Goal: Transaction & Acquisition: Subscribe to service/newsletter

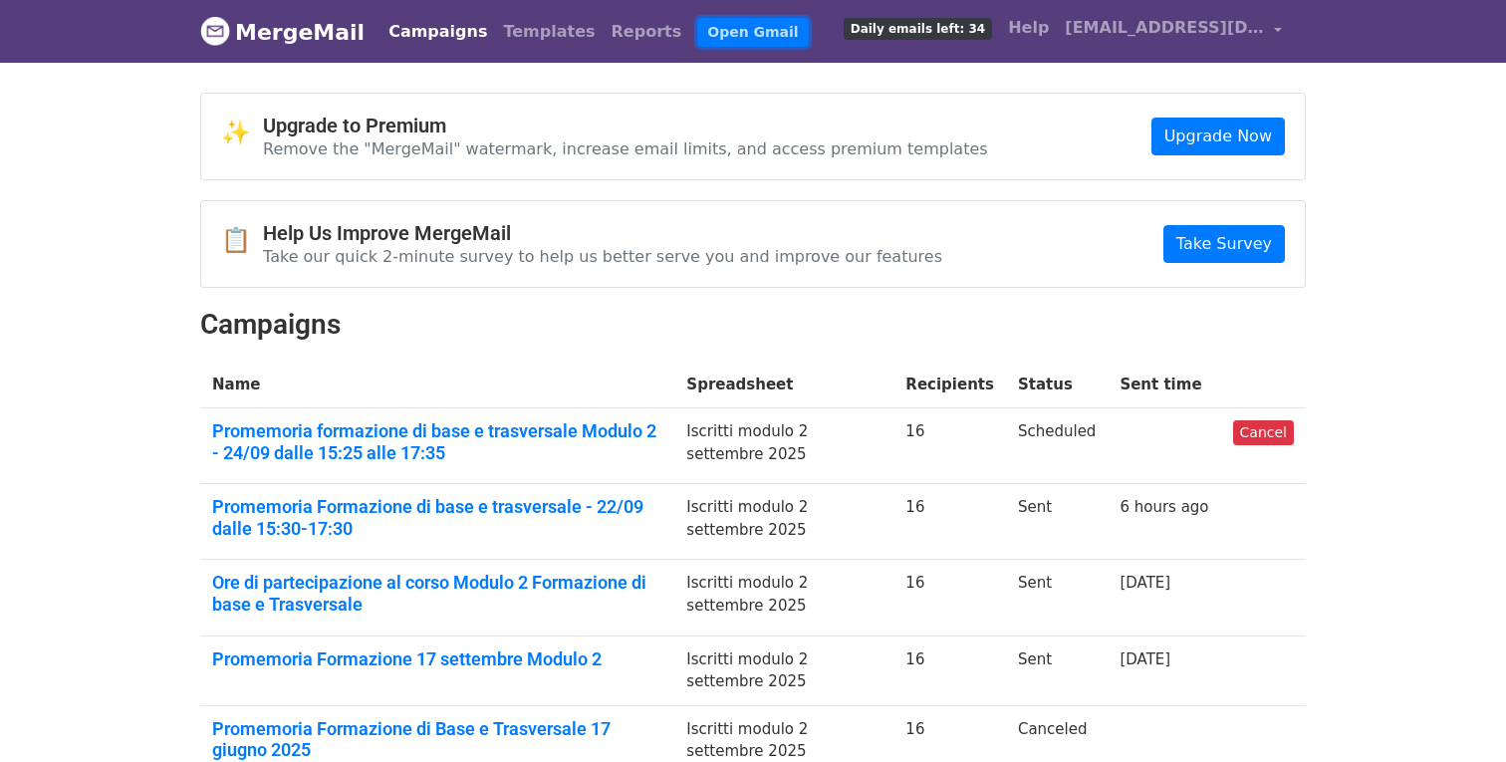
click at [697, 36] on link "Open Gmail" at bounding box center [752, 32] width 111 height 29
click at [1240, 138] on link "Upgrade Now" at bounding box center [1217, 137] width 133 height 38
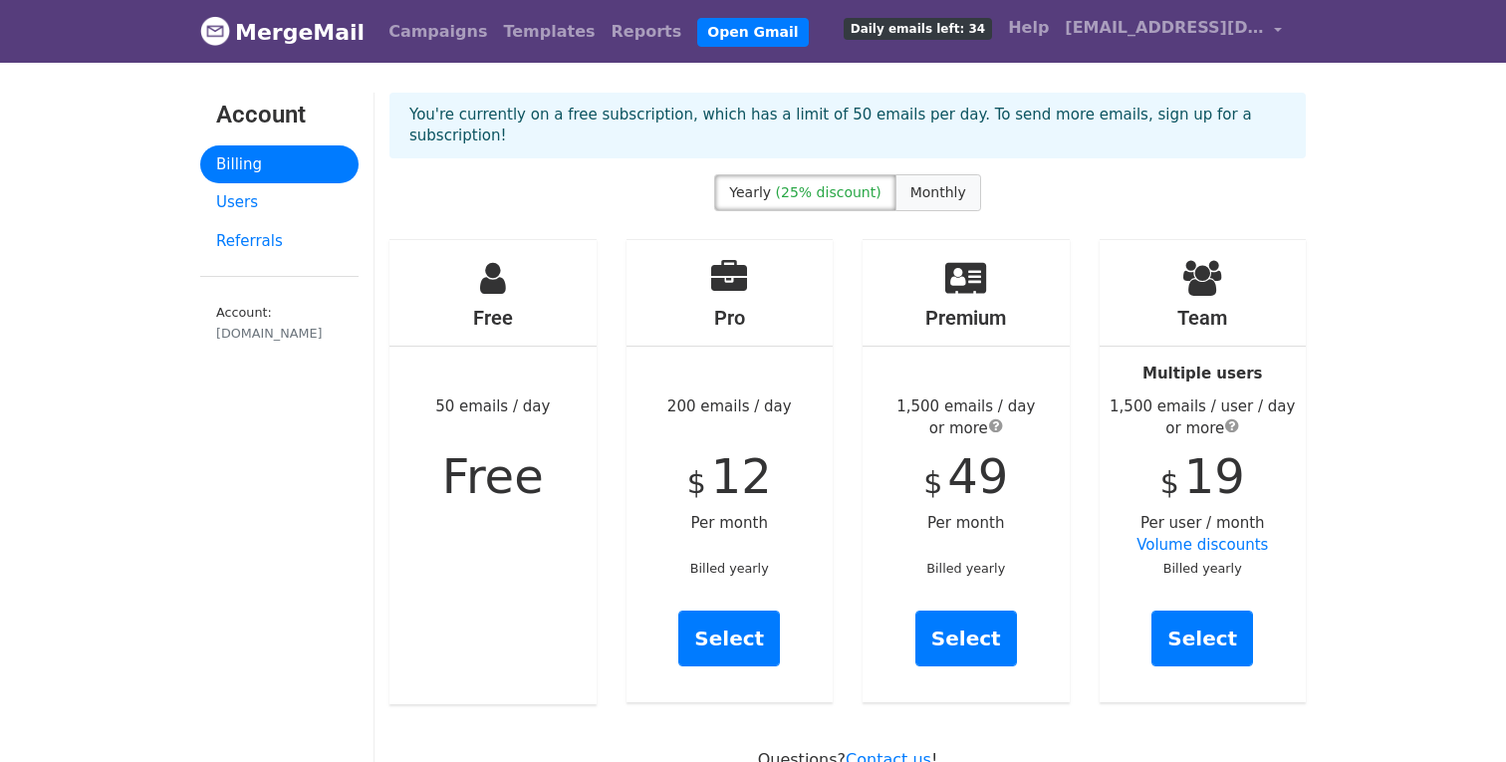
click at [923, 184] on span "Monthly" at bounding box center [938, 192] width 56 height 16
click at [726, 622] on link "Select" at bounding box center [729, 638] width 102 height 56
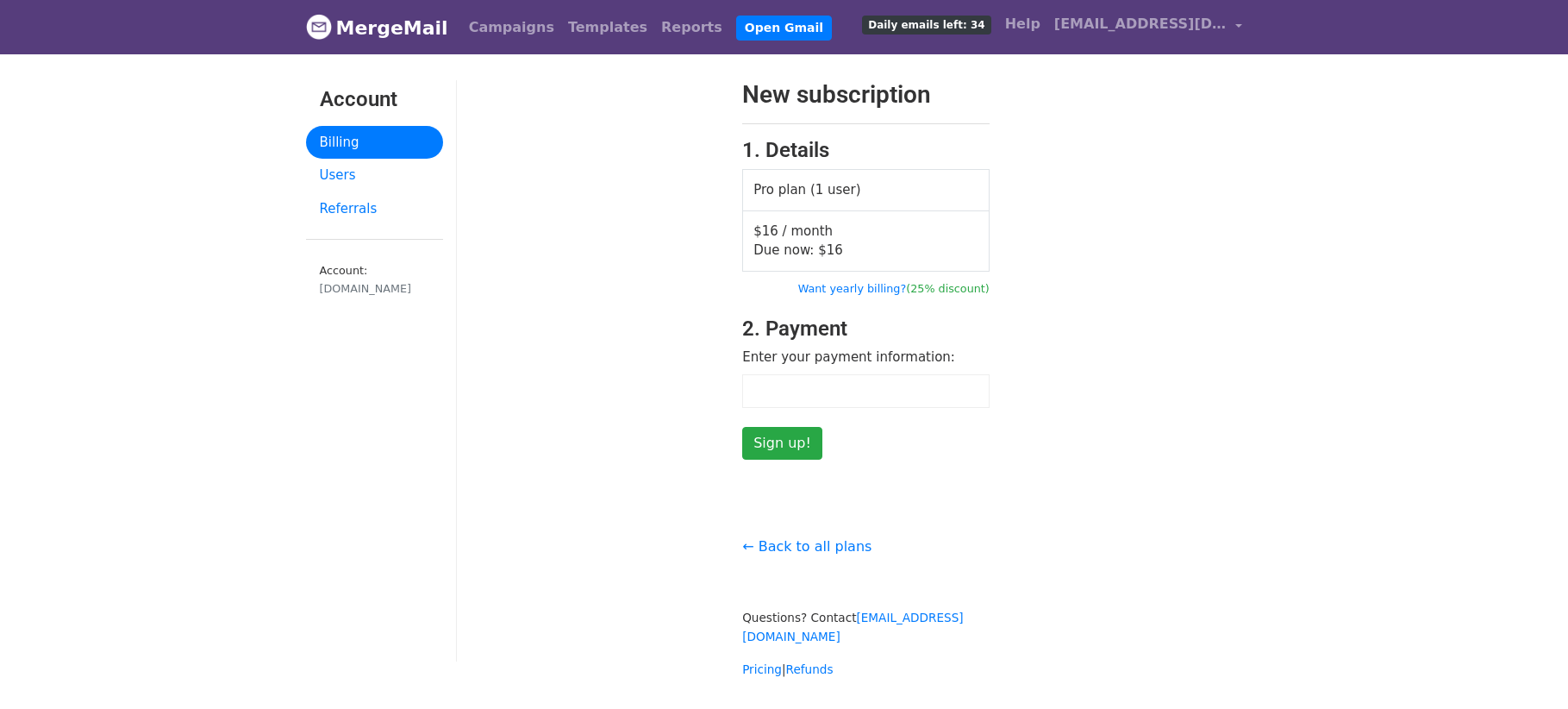
drag, startPoint x: 1074, startPoint y: 449, endPoint x: 1001, endPoint y: 448, distance: 73.0
click at [1072, 449] on div "New subscription 1. Details Pro plan (1 user) $16 / month Due now: $ 16 Want ye…" at bounding box center [866, 270] width 819 height 379
click at [771, 443] on input "Sign up!" at bounding box center [781, 443] width 80 height 33
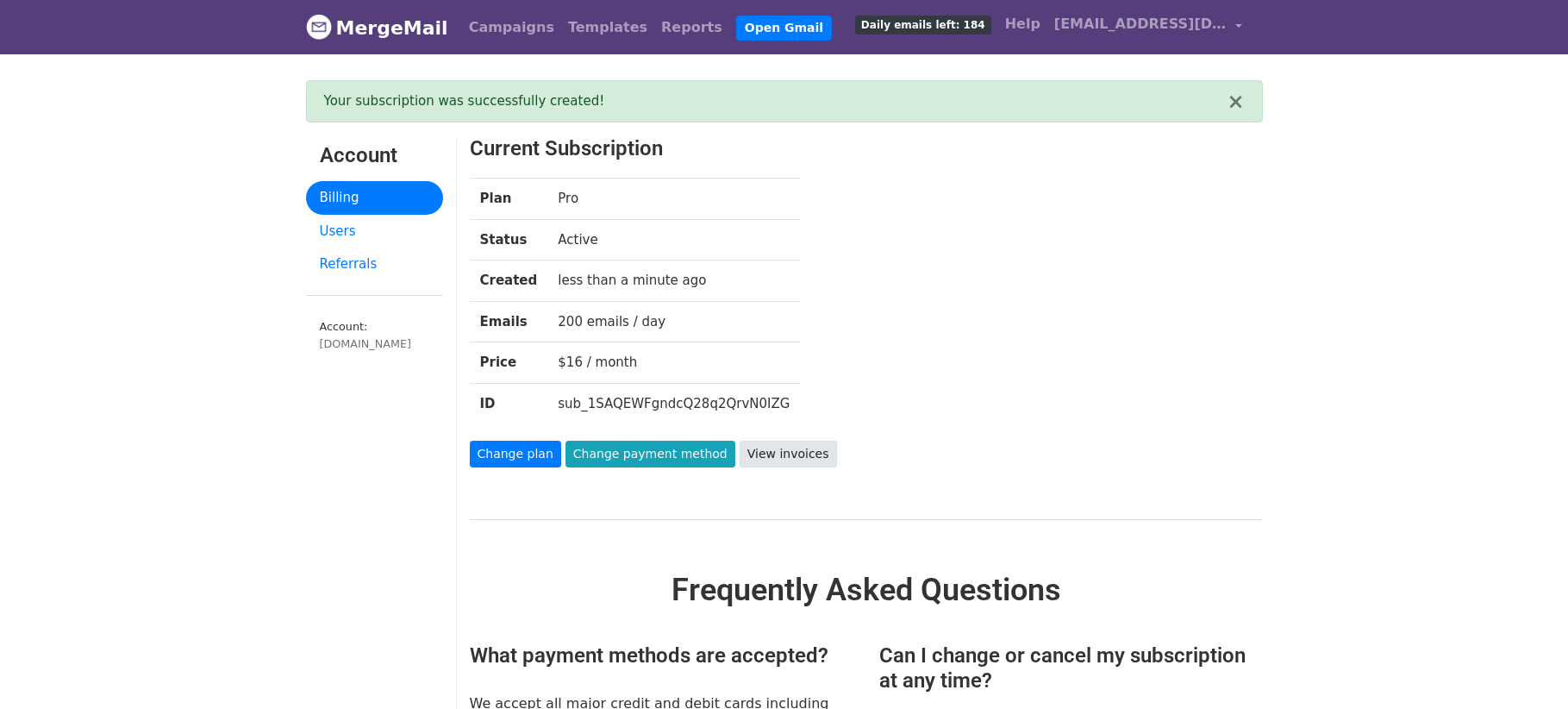
click at [762, 455] on link "View invoices" at bounding box center [787, 454] width 98 height 27
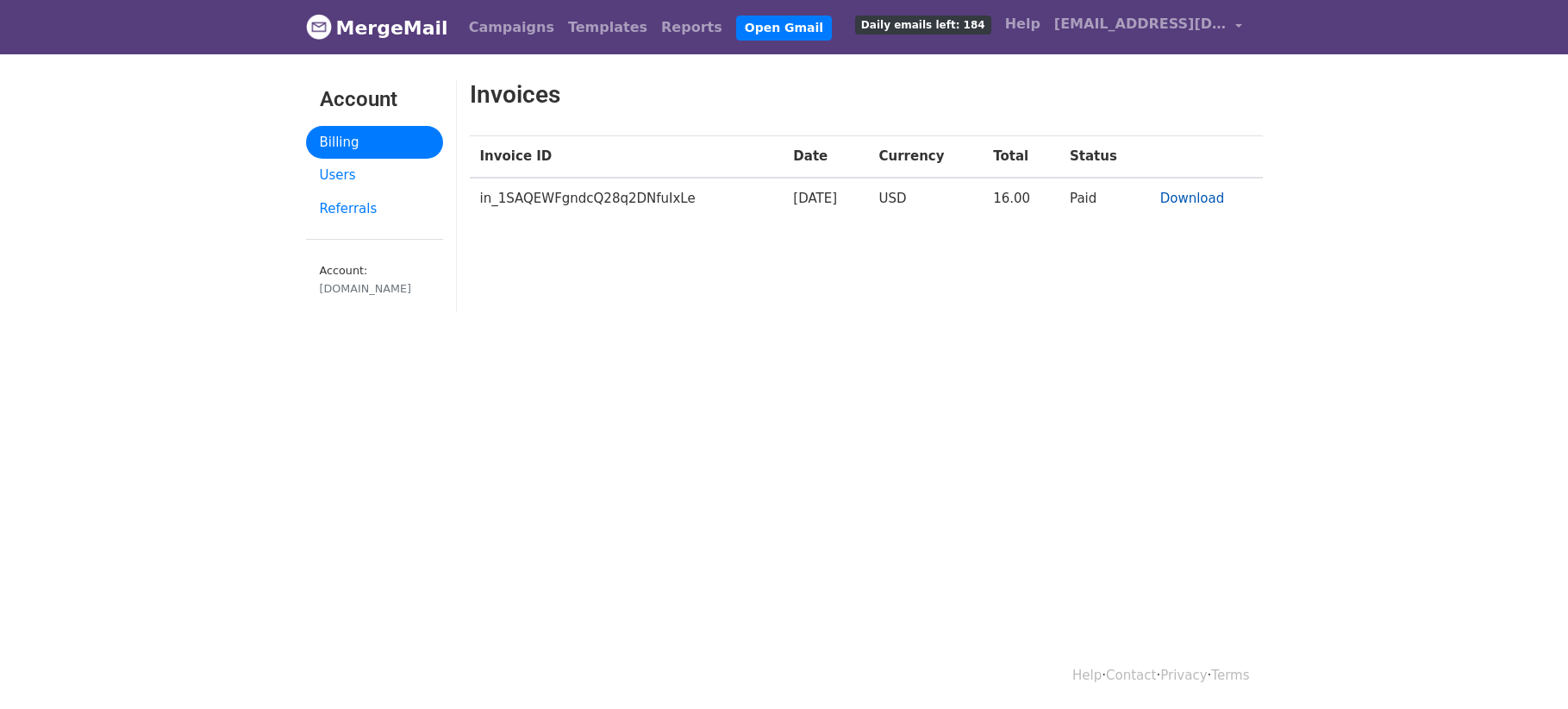
click at [1192, 197] on link "Download" at bounding box center [1192, 198] width 65 height 16
click at [1183, 29] on span "[EMAIL_ADDRESS][DOMAIN_NAME]" at bounding box center [1140, 24] width 172 height 21
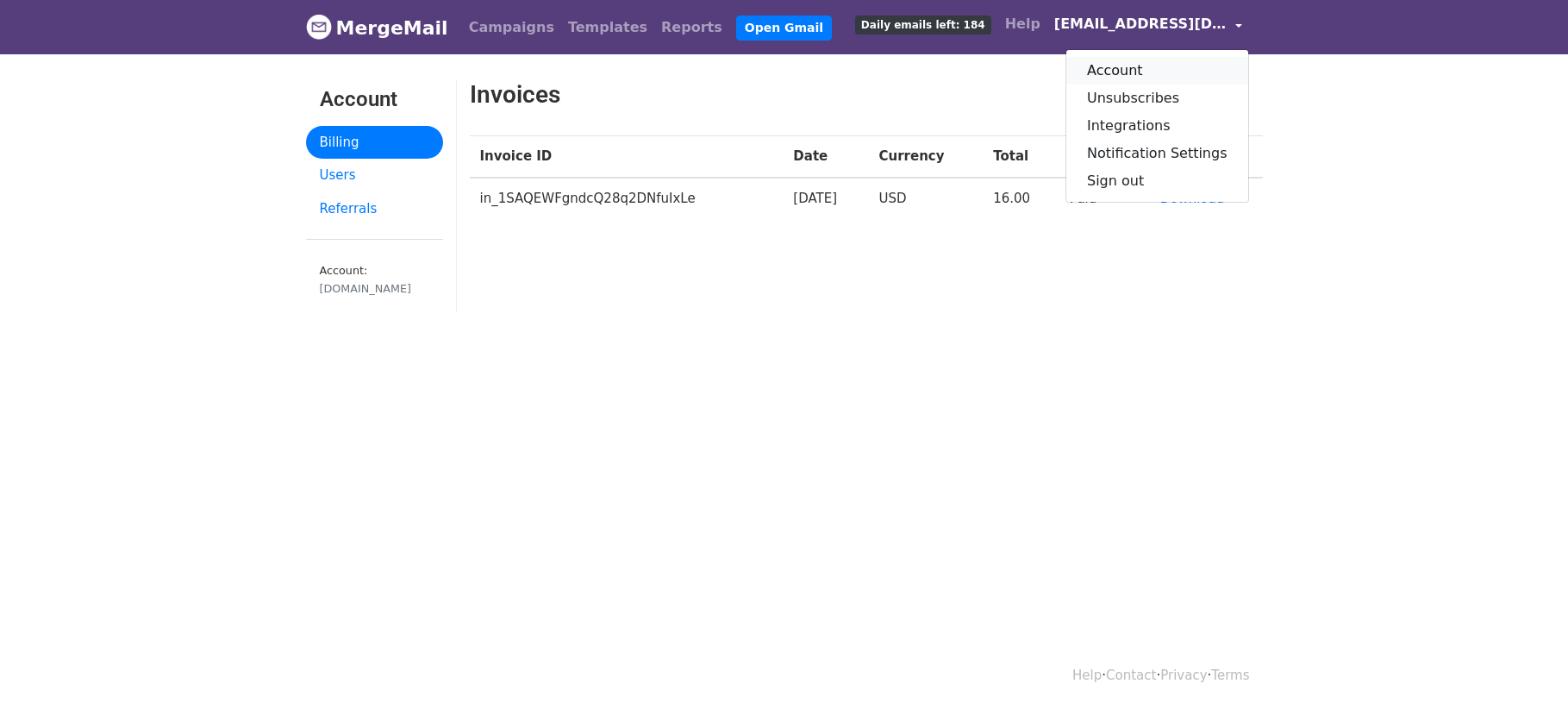
click at [1179, 71] on link "Account" at bounding box center [1157, 71] width 182 height 28
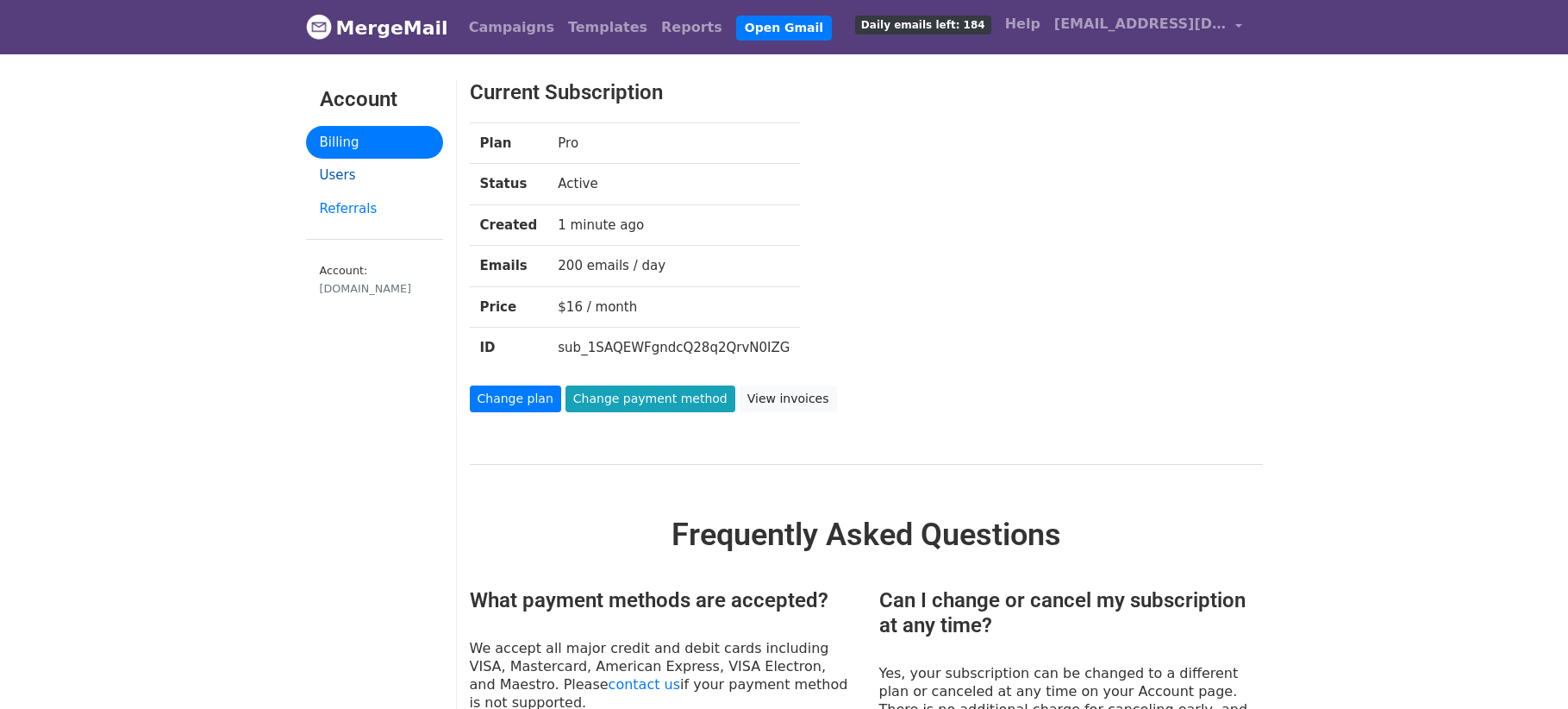
click at [350, 171] on link "Users" at bounding box center [375, 175] width 137 height 34
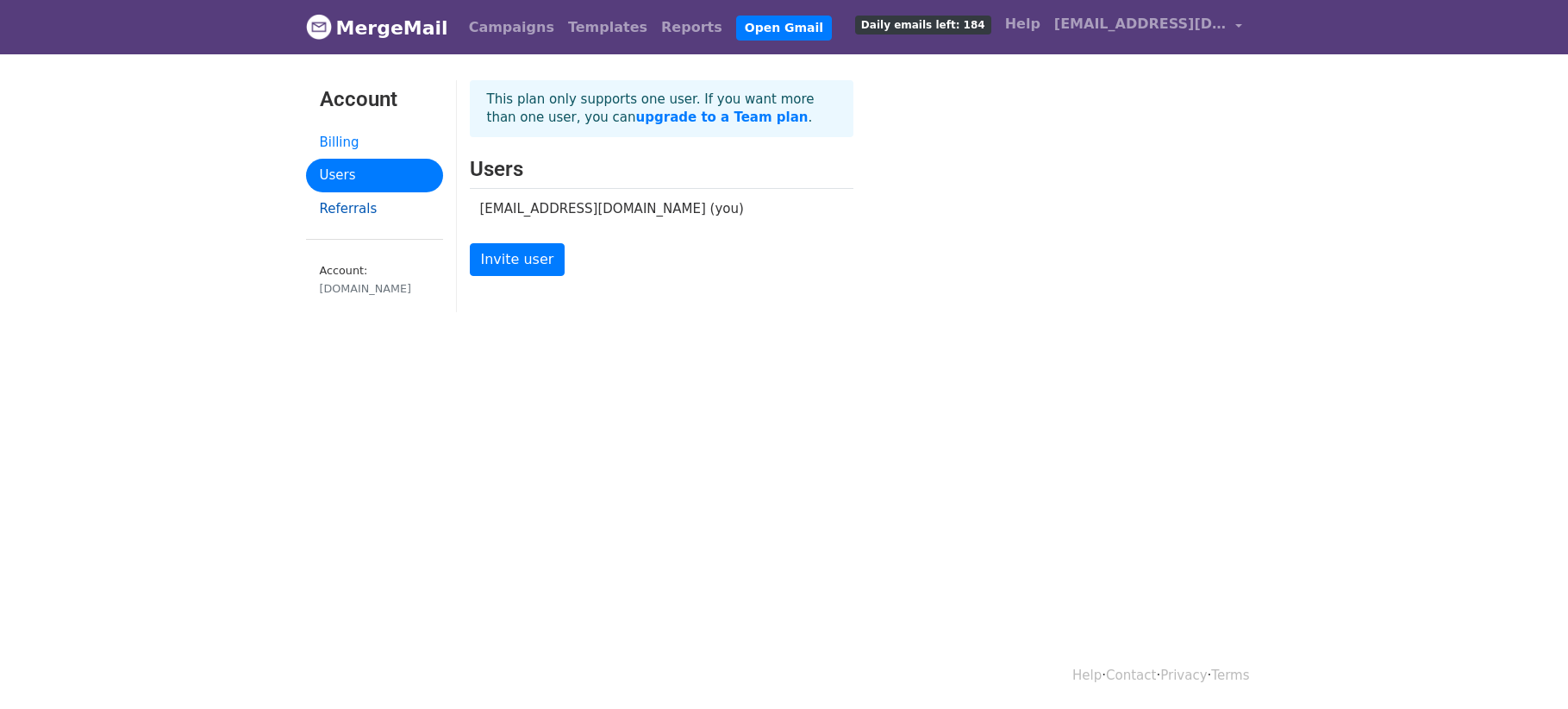
click at [358, 209] on link "Referrals" at bounding box center [375, 209] width 137 height 34
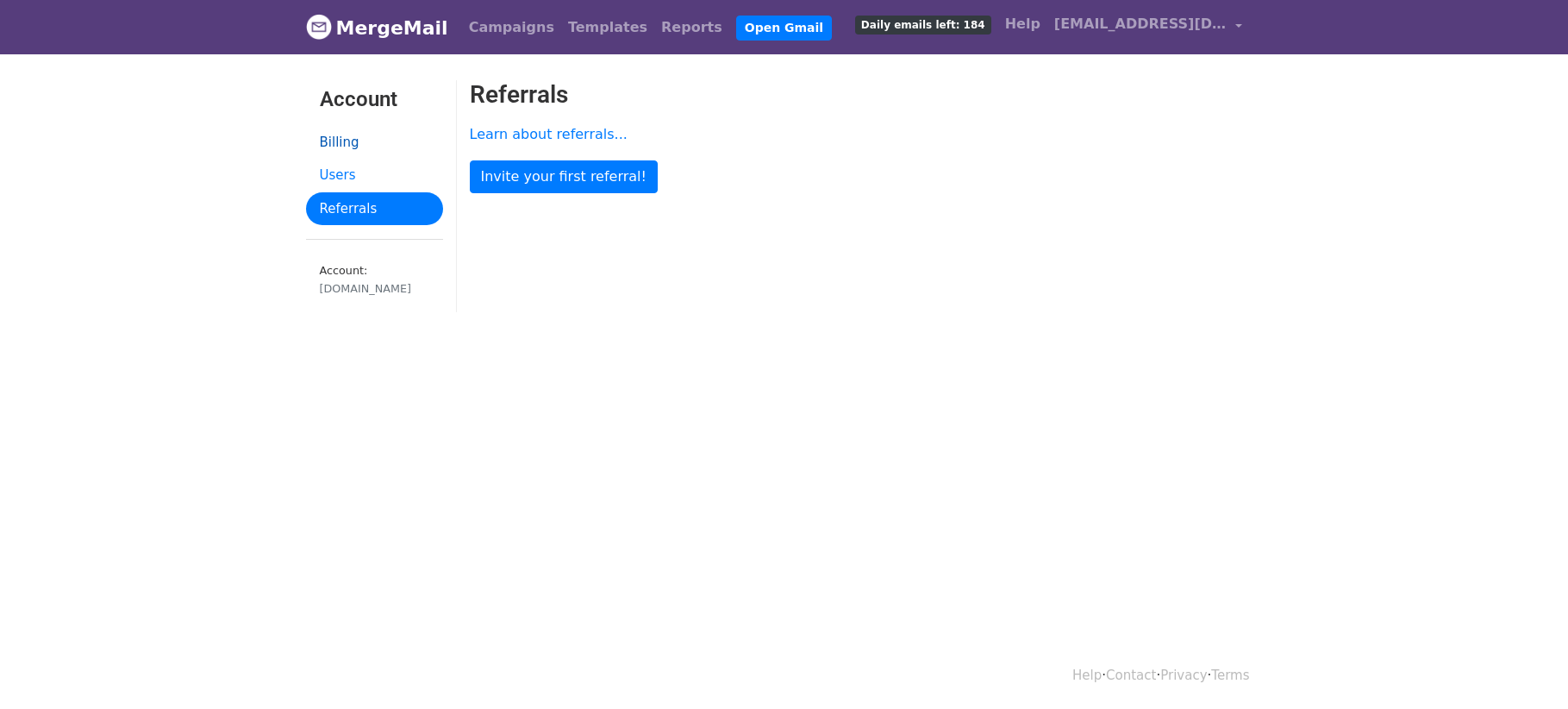
click at [329, 137] on link "Billing" at bounding box center [375, 142] width 137 height 34
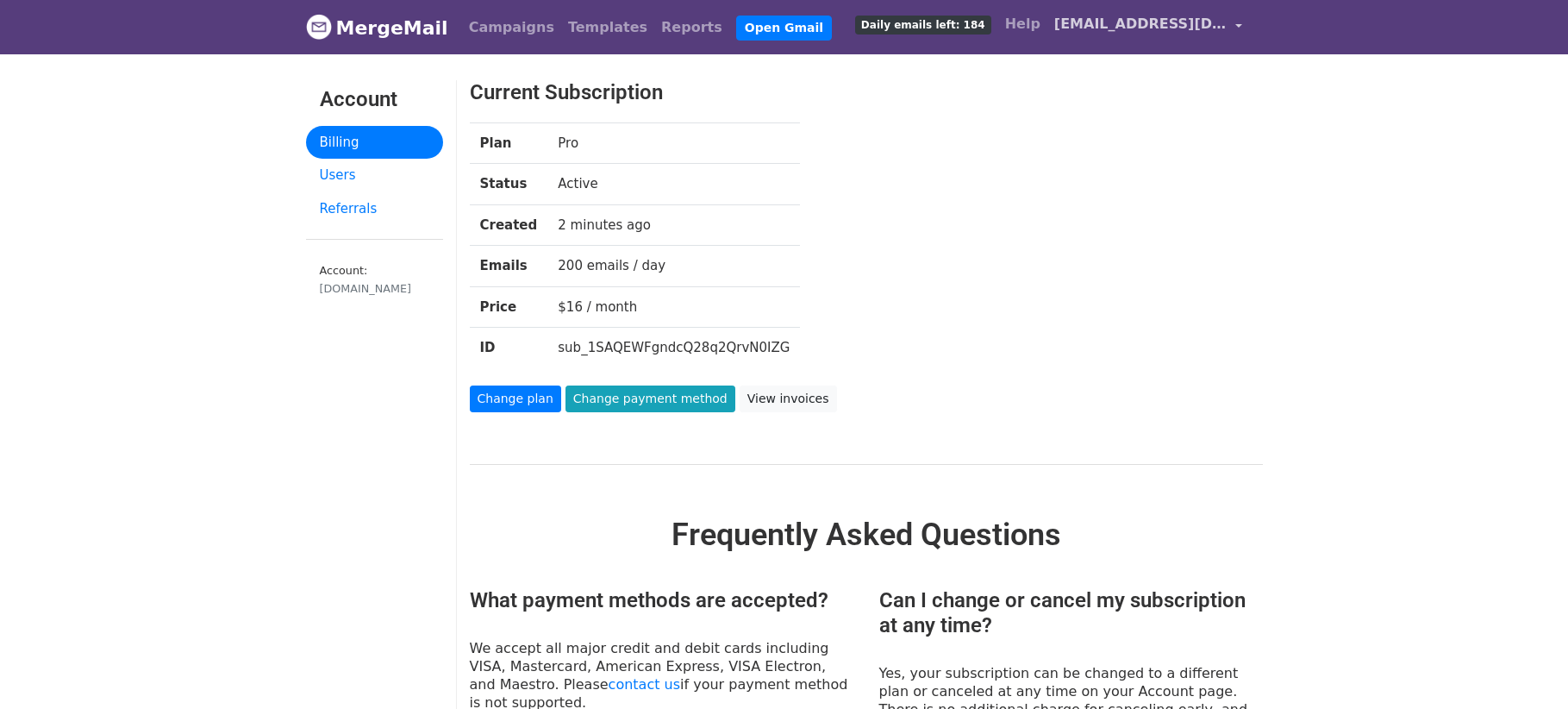
click at [1124, 23] on span "[EMAIL_ADDRESS][DOMAIN_NAME]" at bounding box center [1140, 24] width 172 height 21
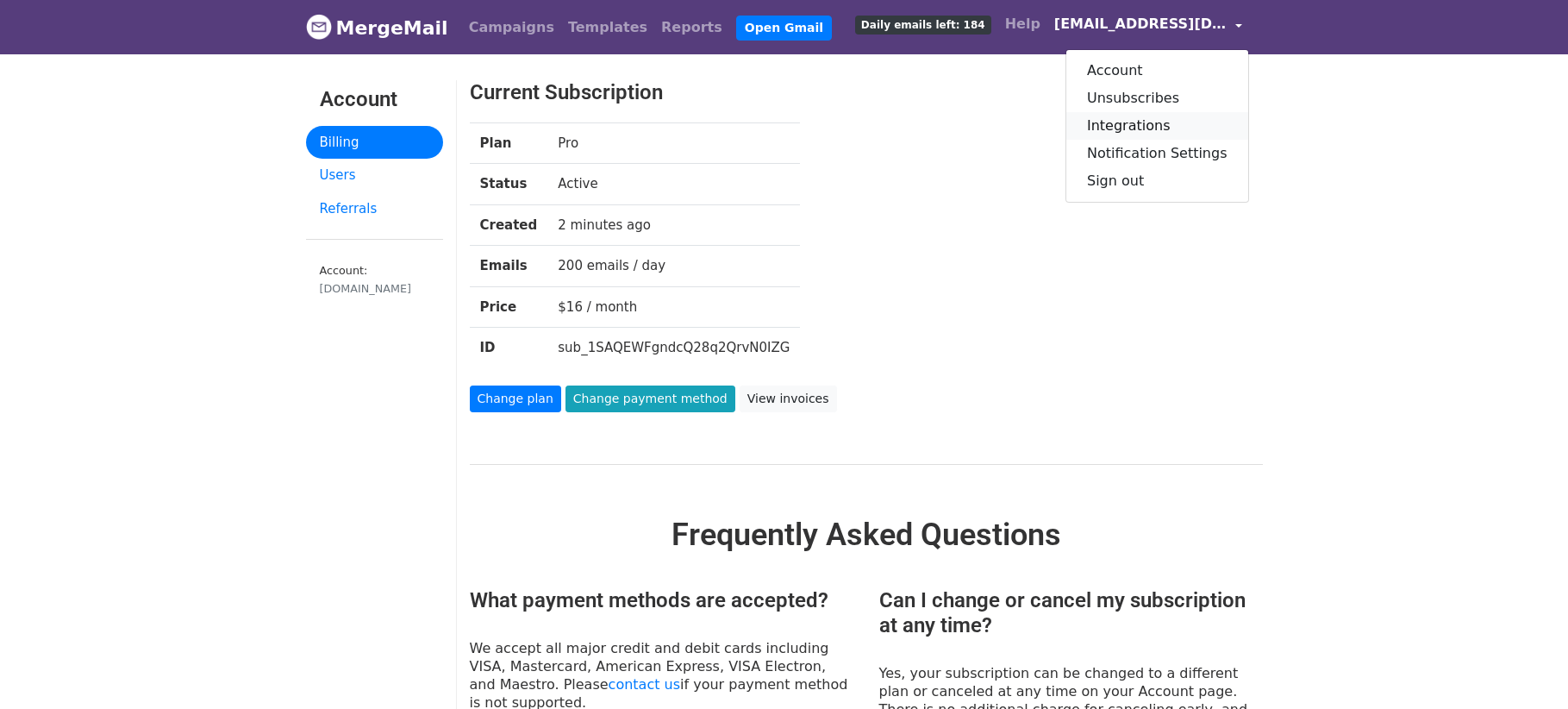
click at [1131, 123] on link "Integrations" at bounding box center [1157, 126] width 182 height 28
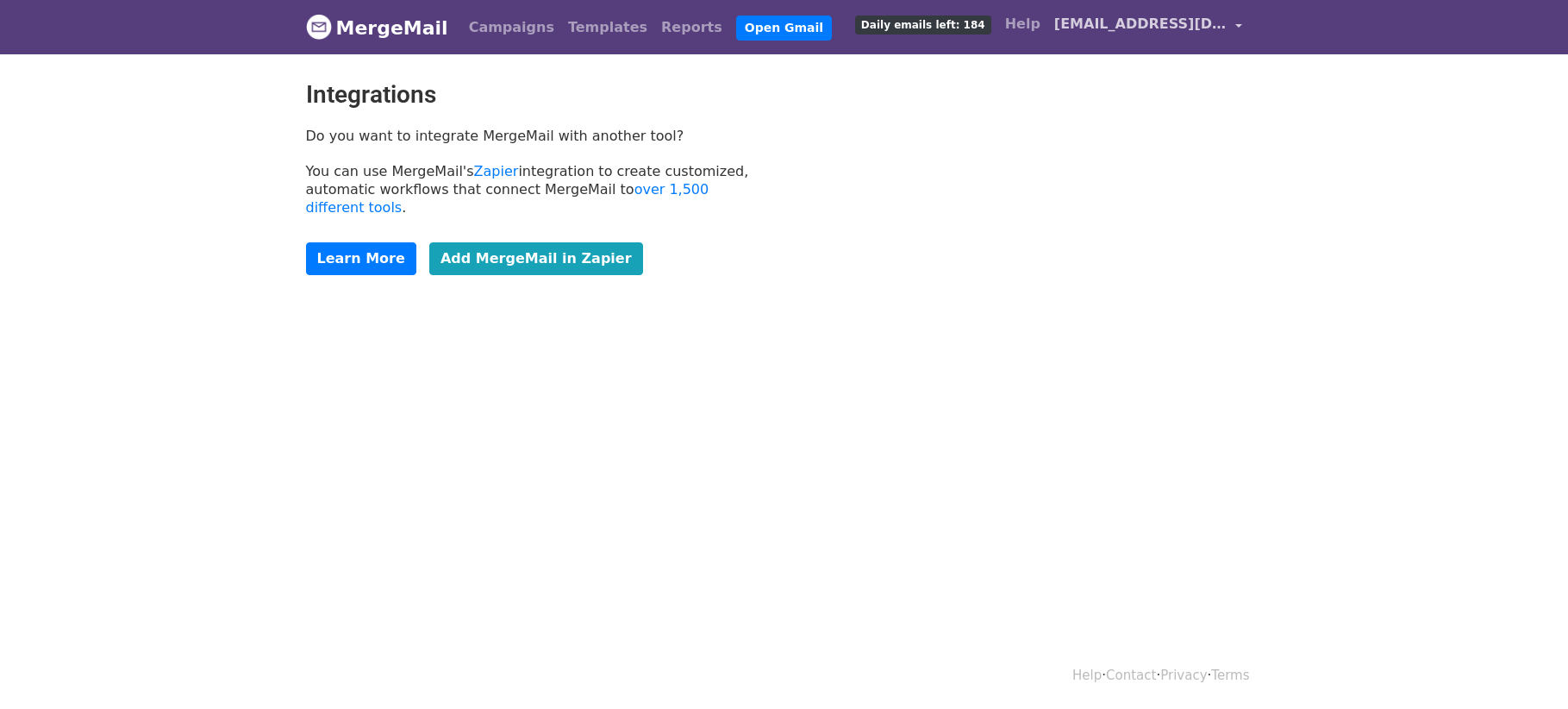
click at [1133, 18] on span "[EMAIL_ADDRESS][DOMAIN_NAME]" at bounding box center [1140, 24] width 172 height 21
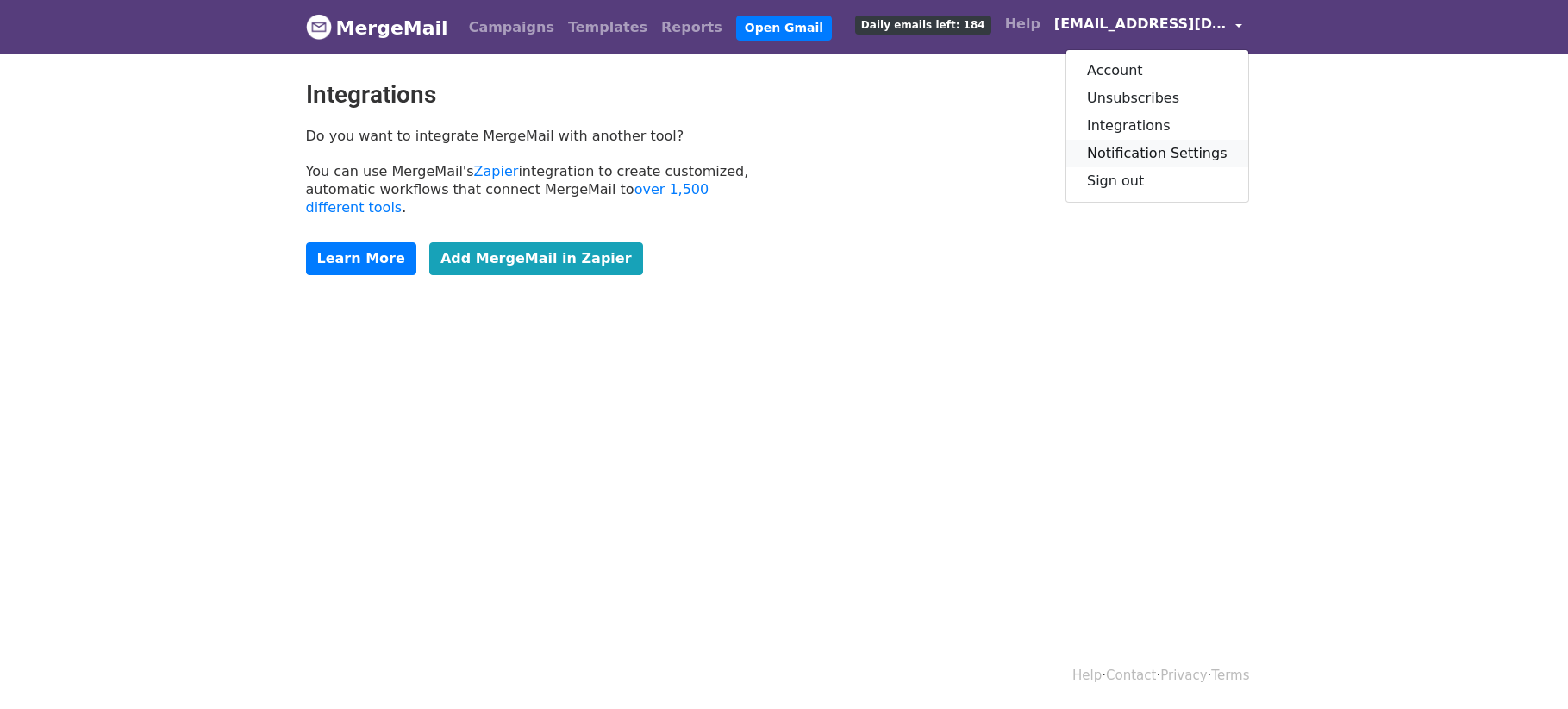
click at [1172, 156] on link "Notification Settings" at bounding box center [1157, 153] width 182 height 28
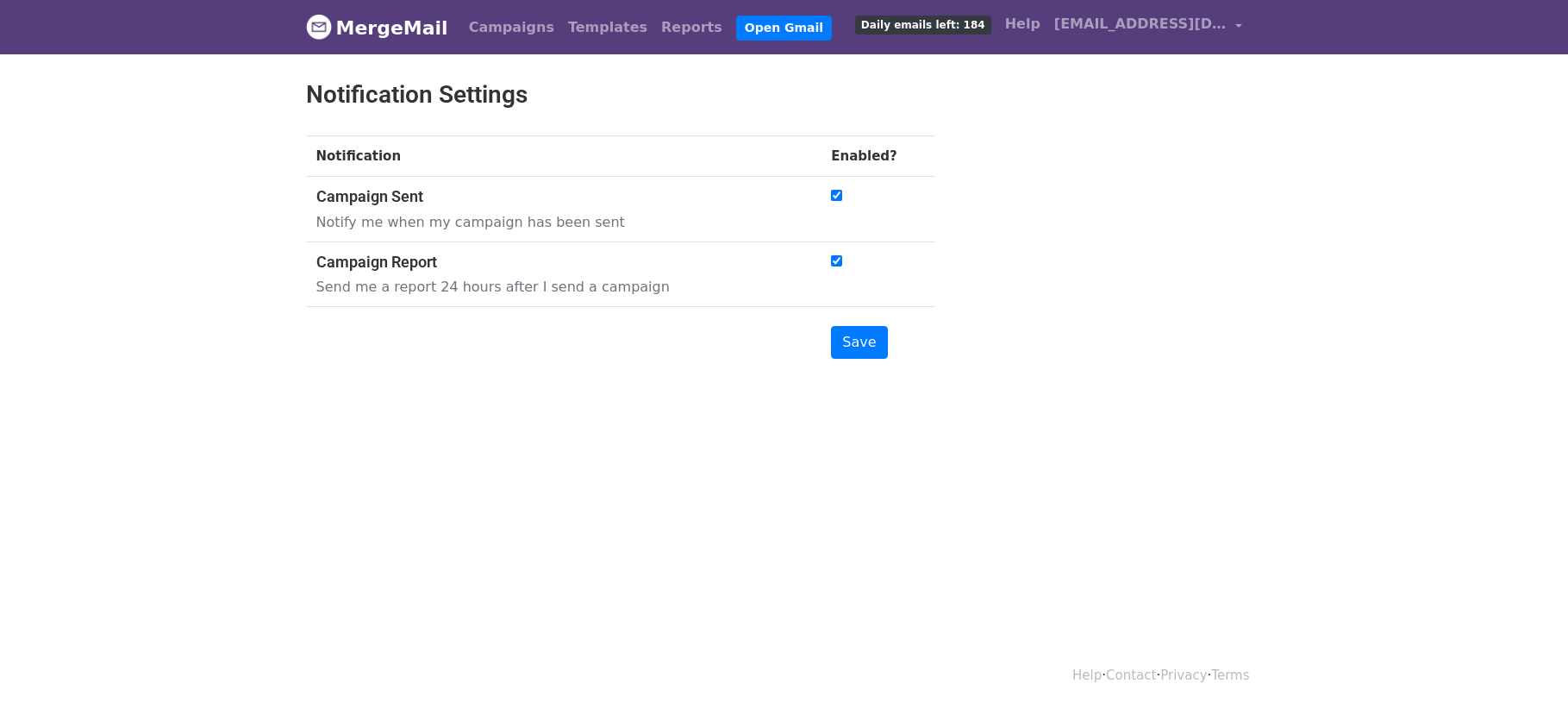
click at [379, 24] on link "MergeMail" at bounding box center [377, 28] width 142 height 36
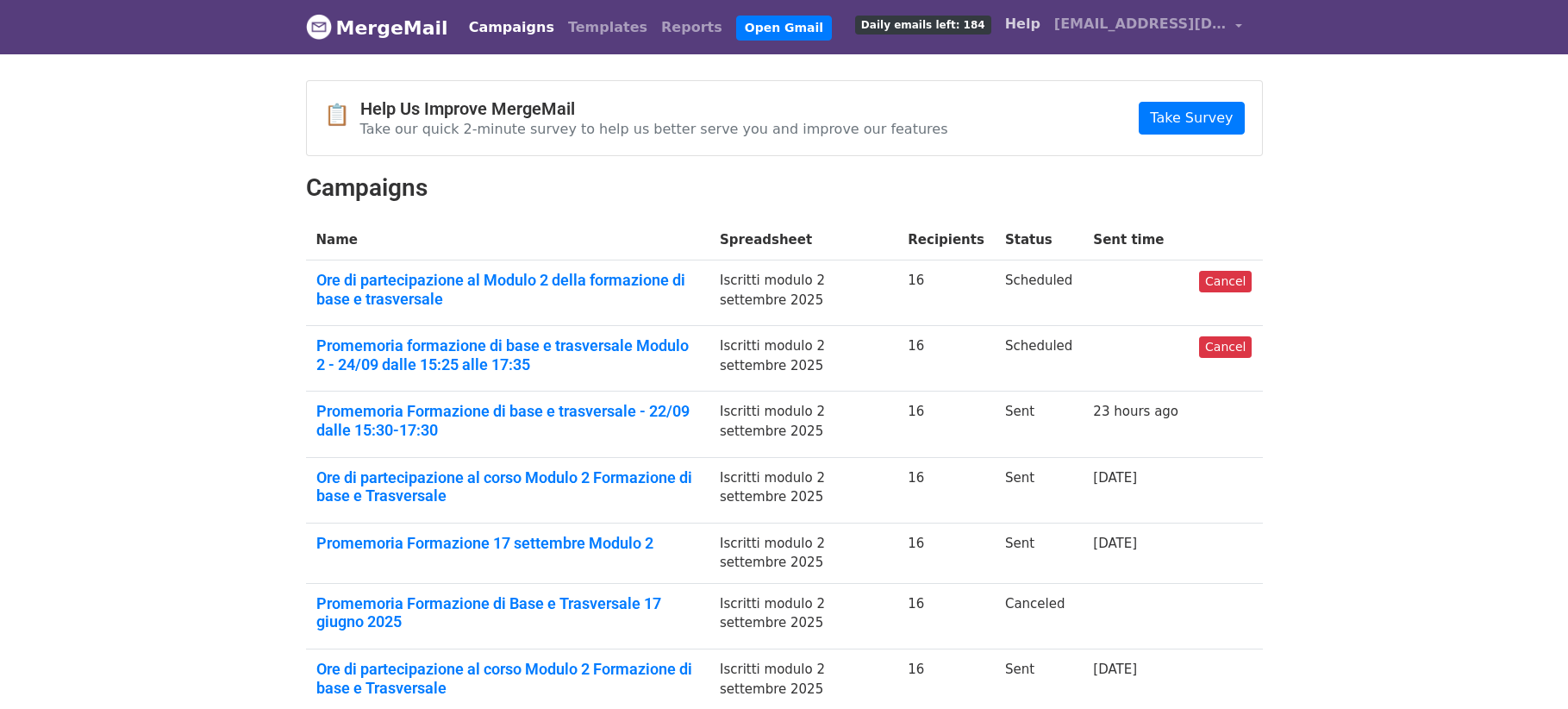
click at [1034, 26] on link "Help" at bounding box center [1022, 24] width 49 height 35
click at [1150, 27] on span "[EMAIL_ADDRESS][DOMAIN_NAME]" at bounding box center [1140, 24] width 172 height 21
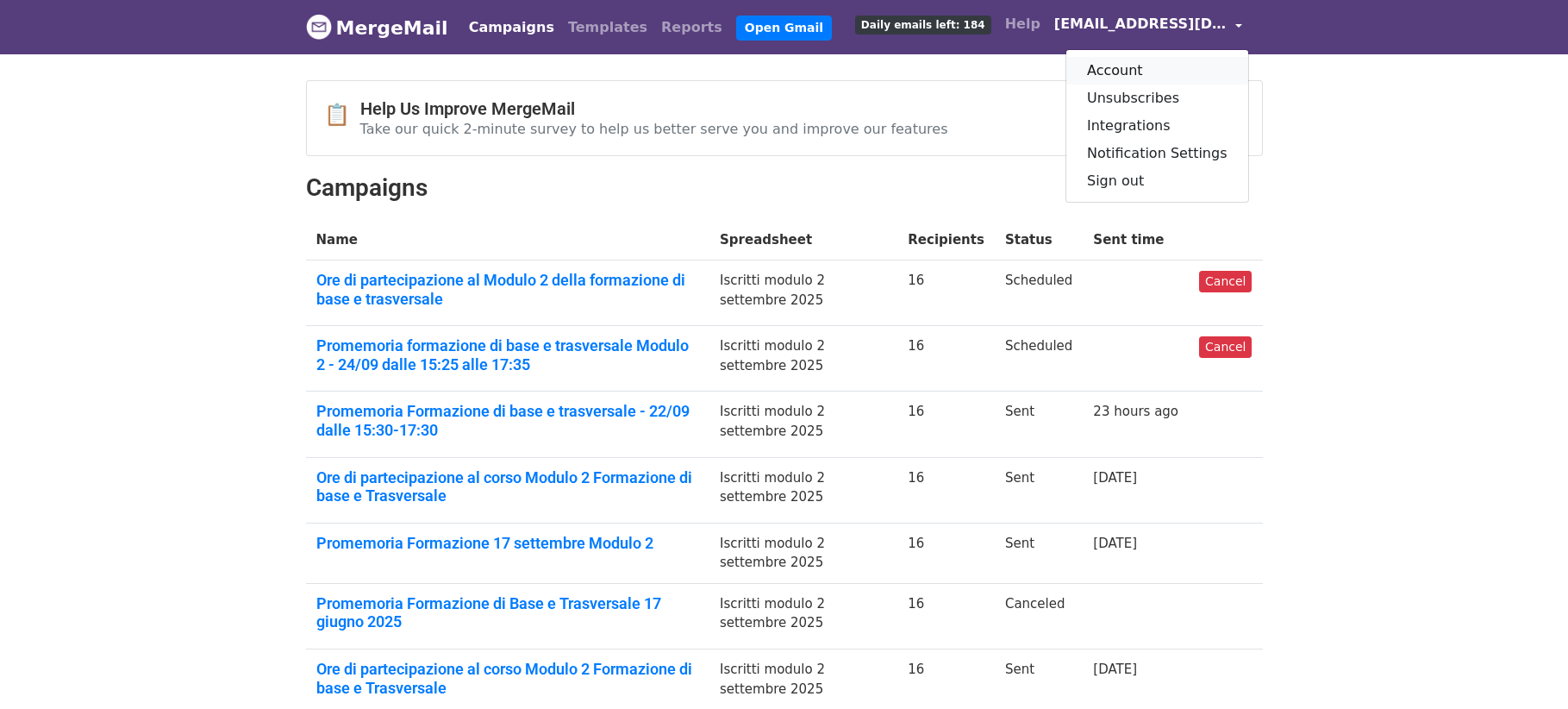
click at [1154, 69] on link "Account" at bounding box center [1157, 71] width 182 height 28
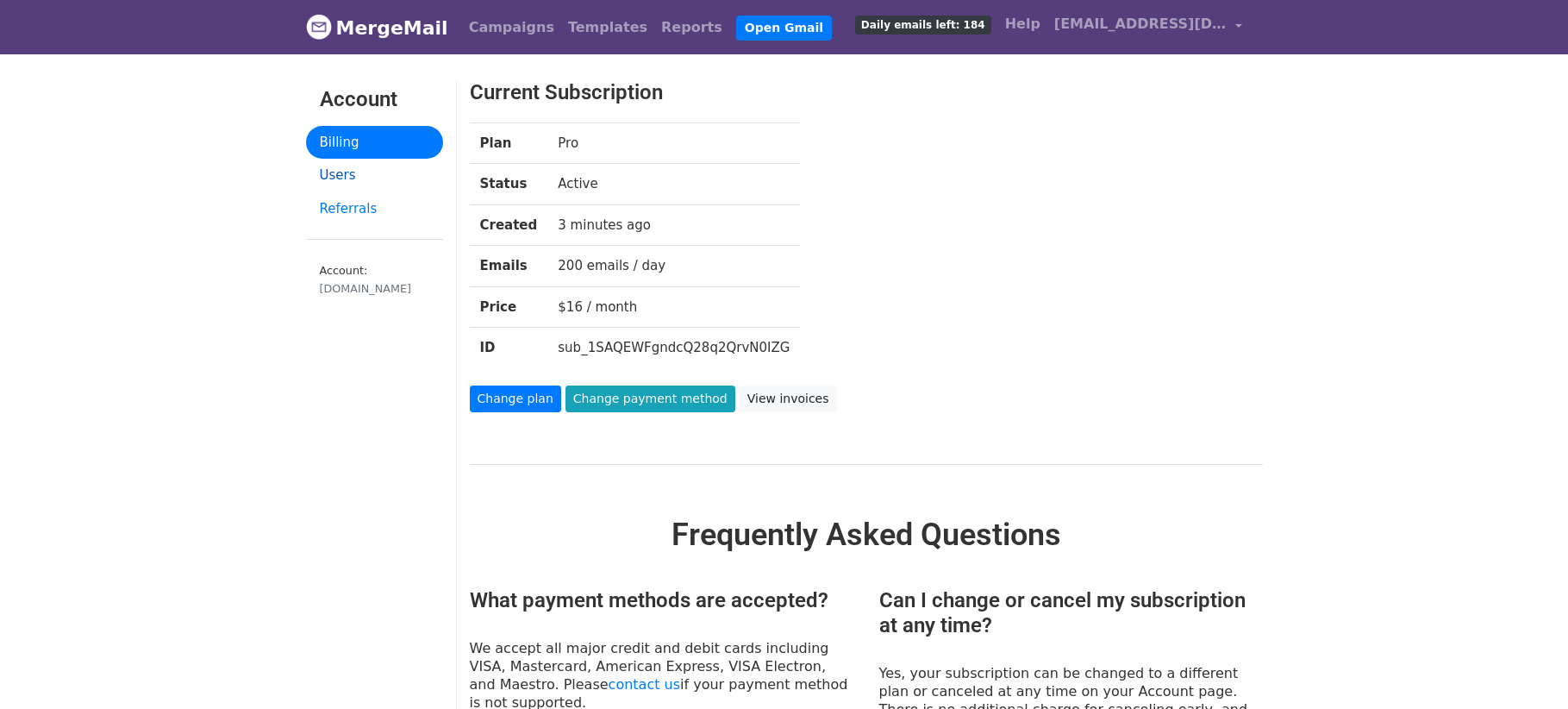
click at [348, 172] on link "Users" at bounding box center [375, 175] width 137 height 34
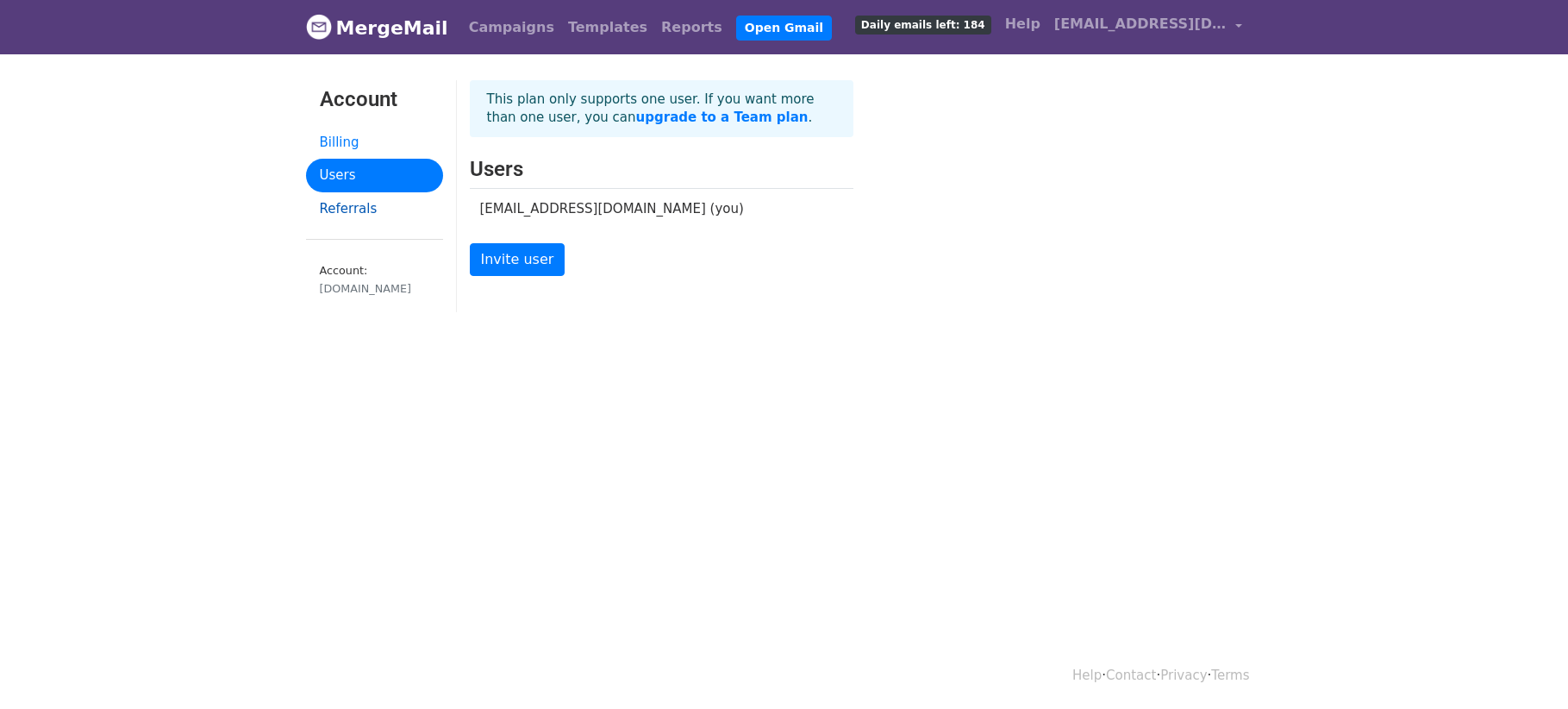
click at [344, 203] on link "Referrals" at bounding box center [375, 209] width 137 height 34
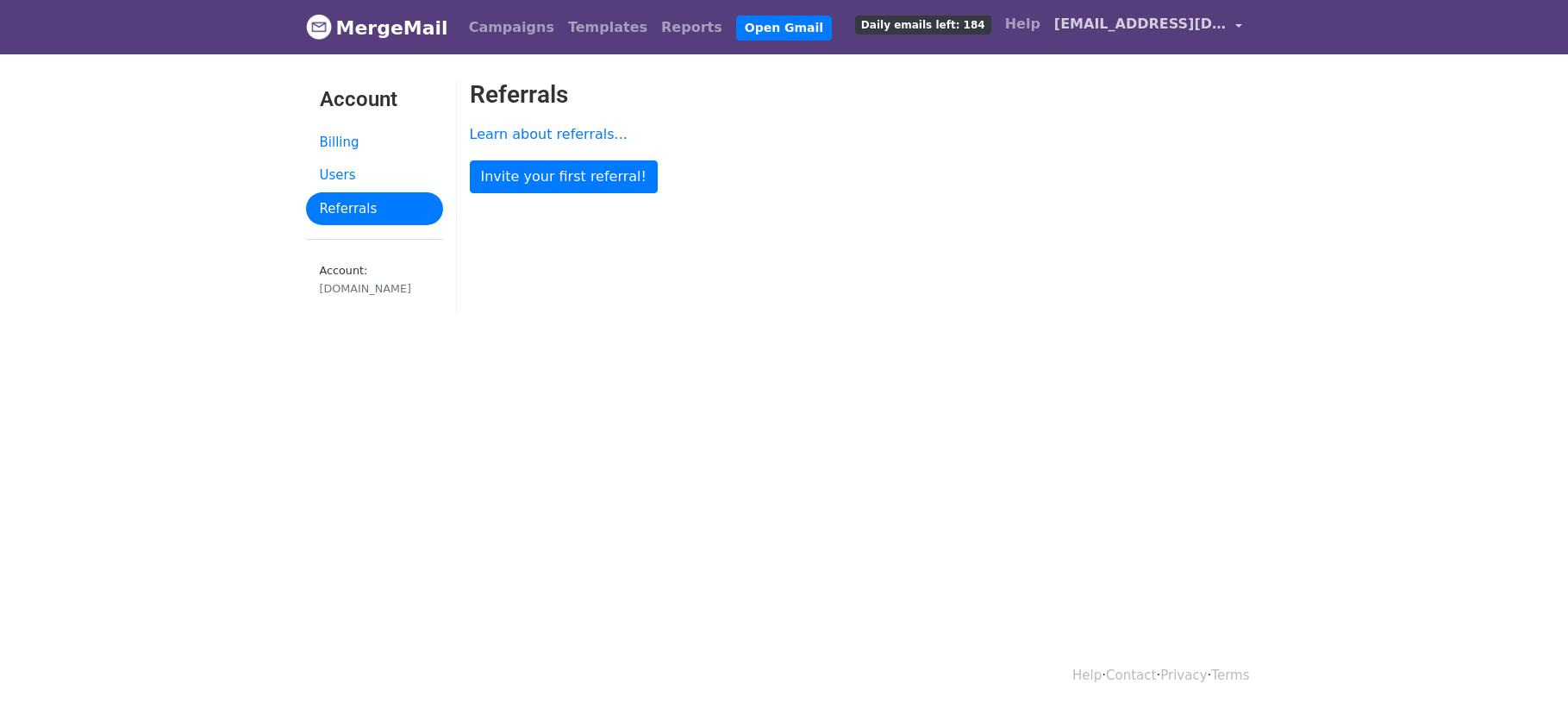
click at [1117, 29] on span "[EMAIL_ADDRESS][DOMAIN_NAME]" at bounding box center [1140, 24] width 172 height 21
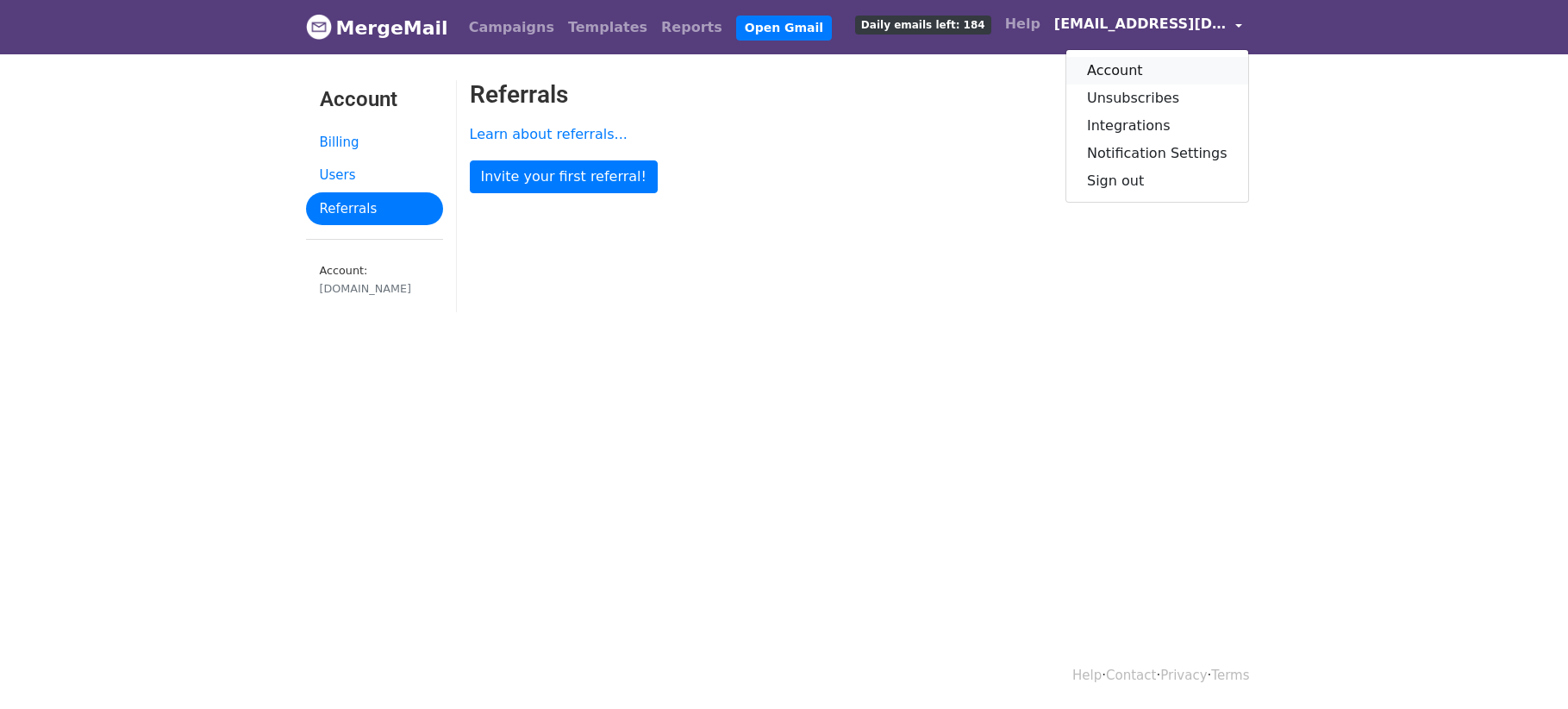
click at [1158, 68] on link "Account" at bounding box center [1157, 71] width 182 height 28
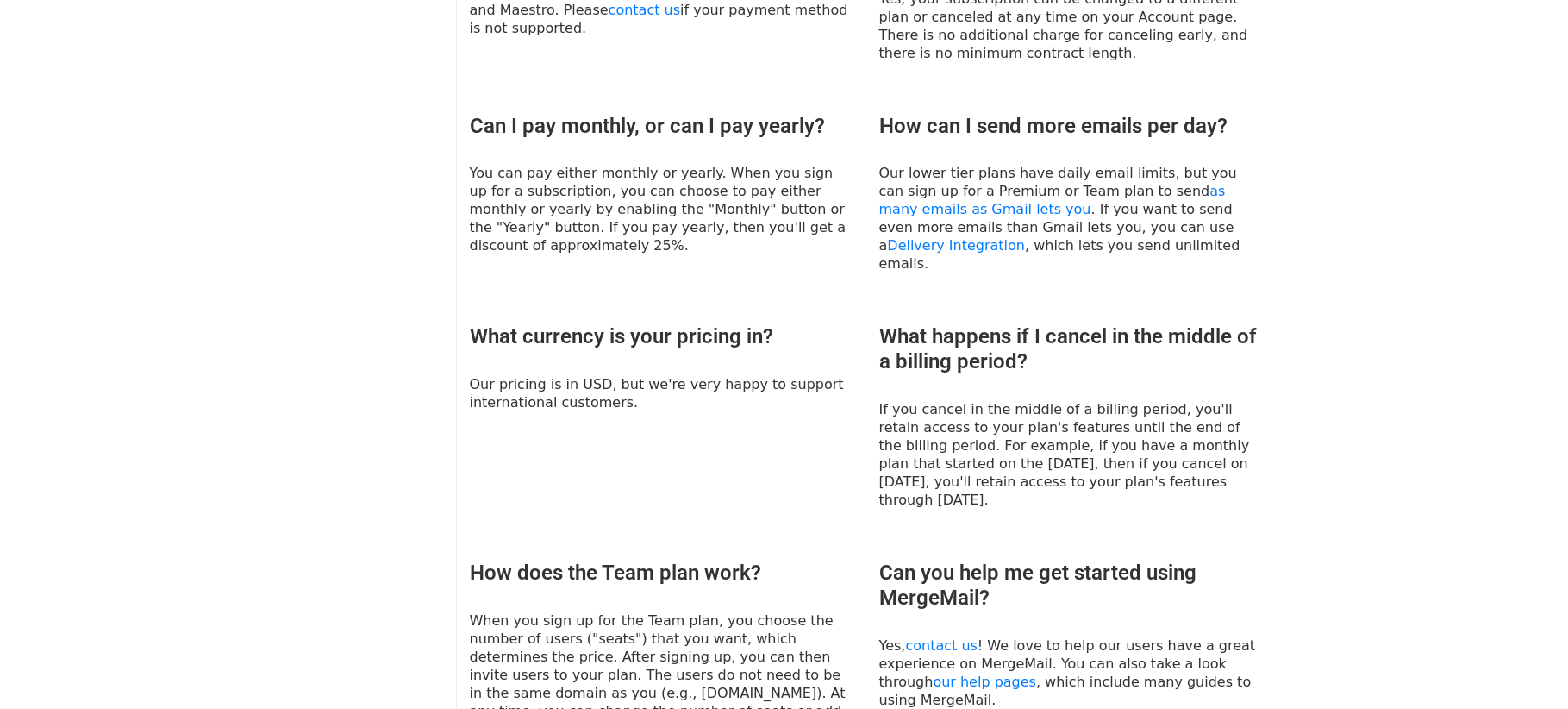
scroll to position [669, 0]
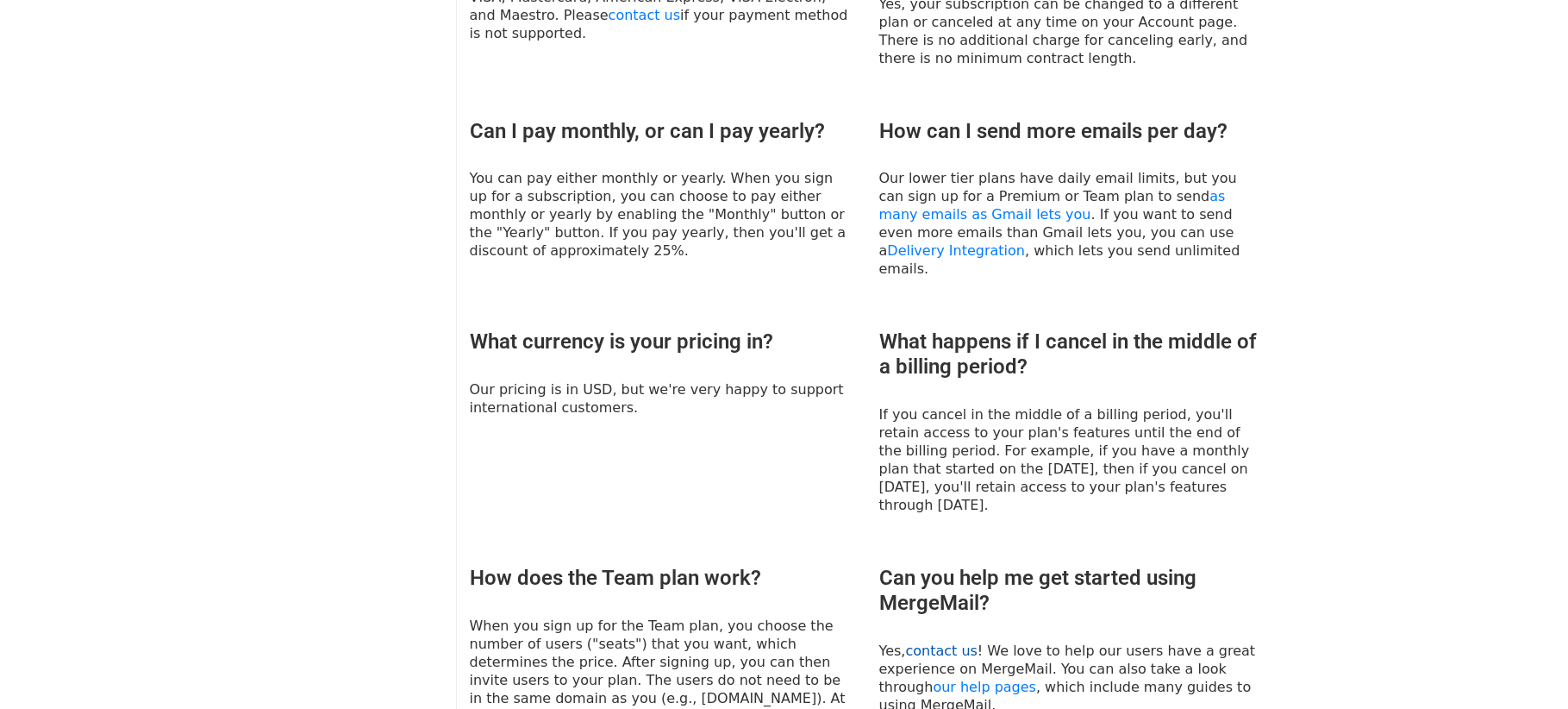
click at [933, 642] on link "contact us" at bounding box center [941, 650] width 72 height 16
click at [947, 642] on link "contact us" at bounding box center [941, 650] width 72 height 16
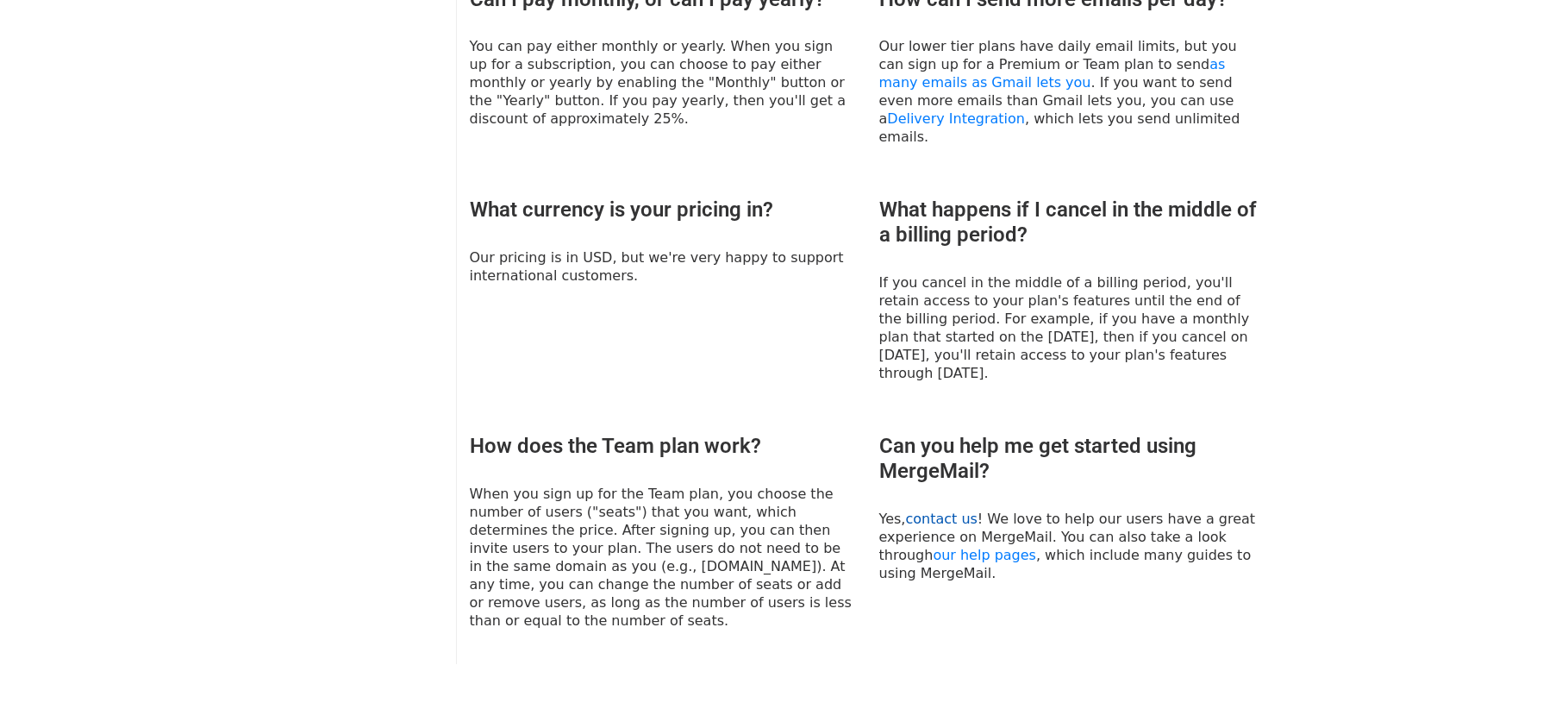
scroll to position [858, 0]
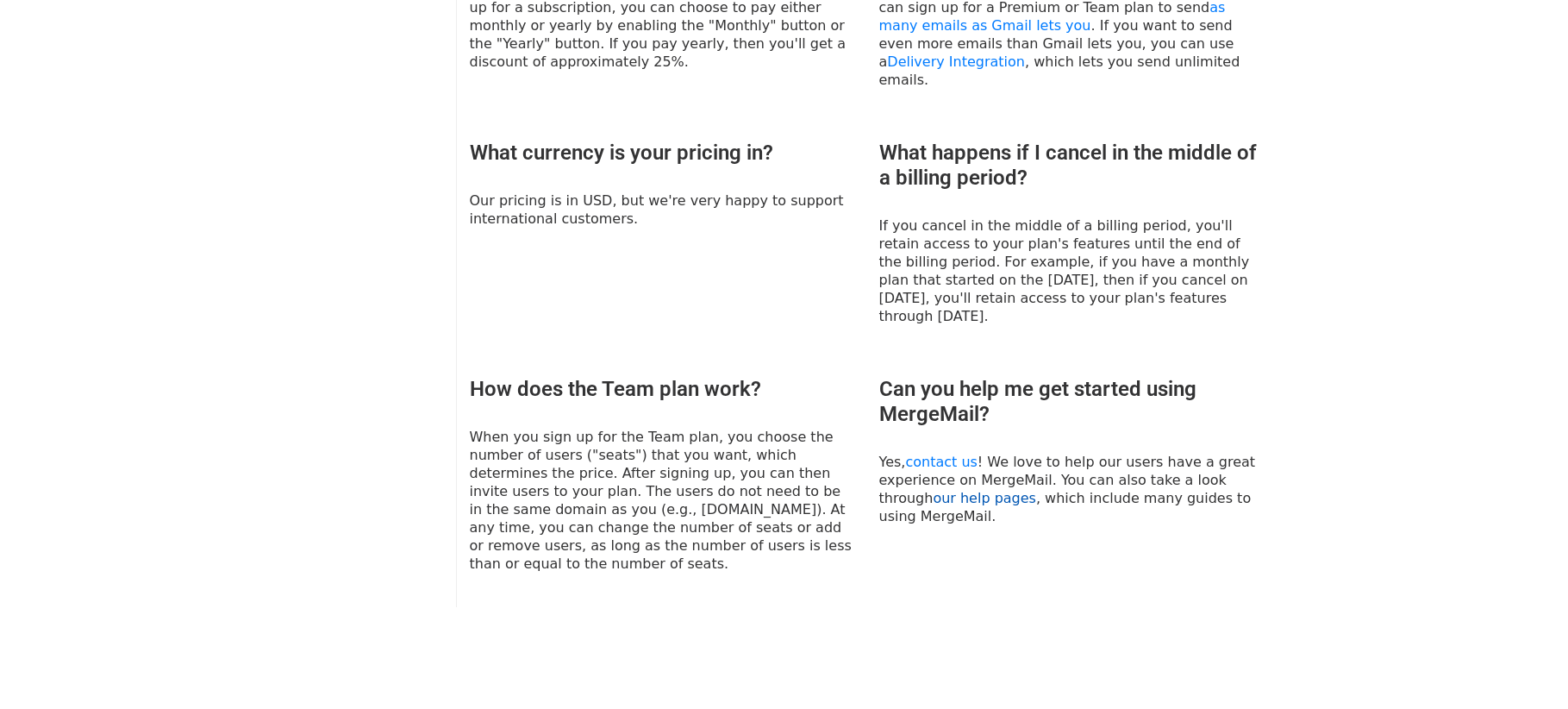
click at [933, 490] on link "our help pages" at bounding box center [985, 498] width 104 height 16
click at [942, 454] on link "contact us" at bounding box center [941, 461] width 72 height 16
